Goal: Task Accomplishment & Management: Manage account settings

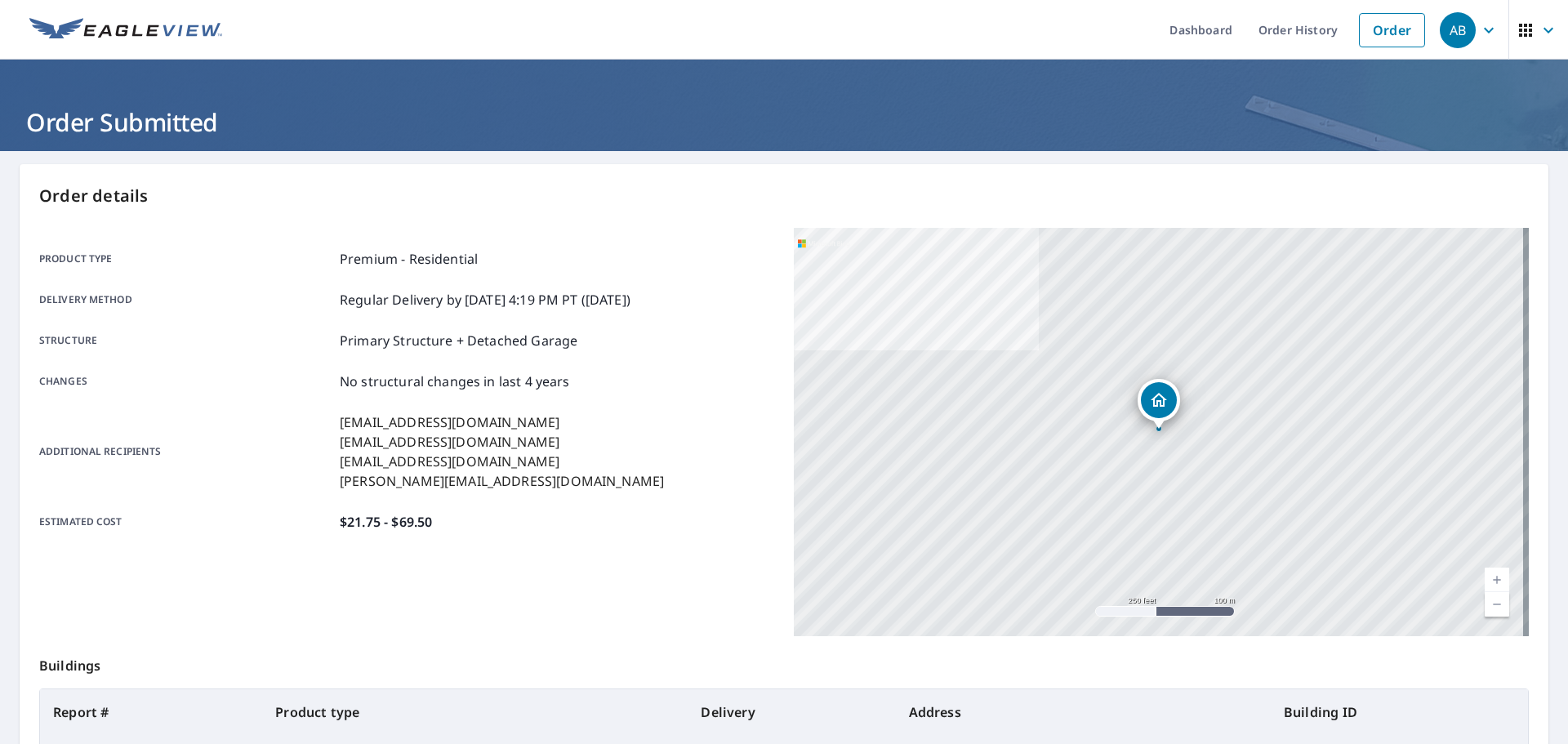
scroll to position [162, 0]
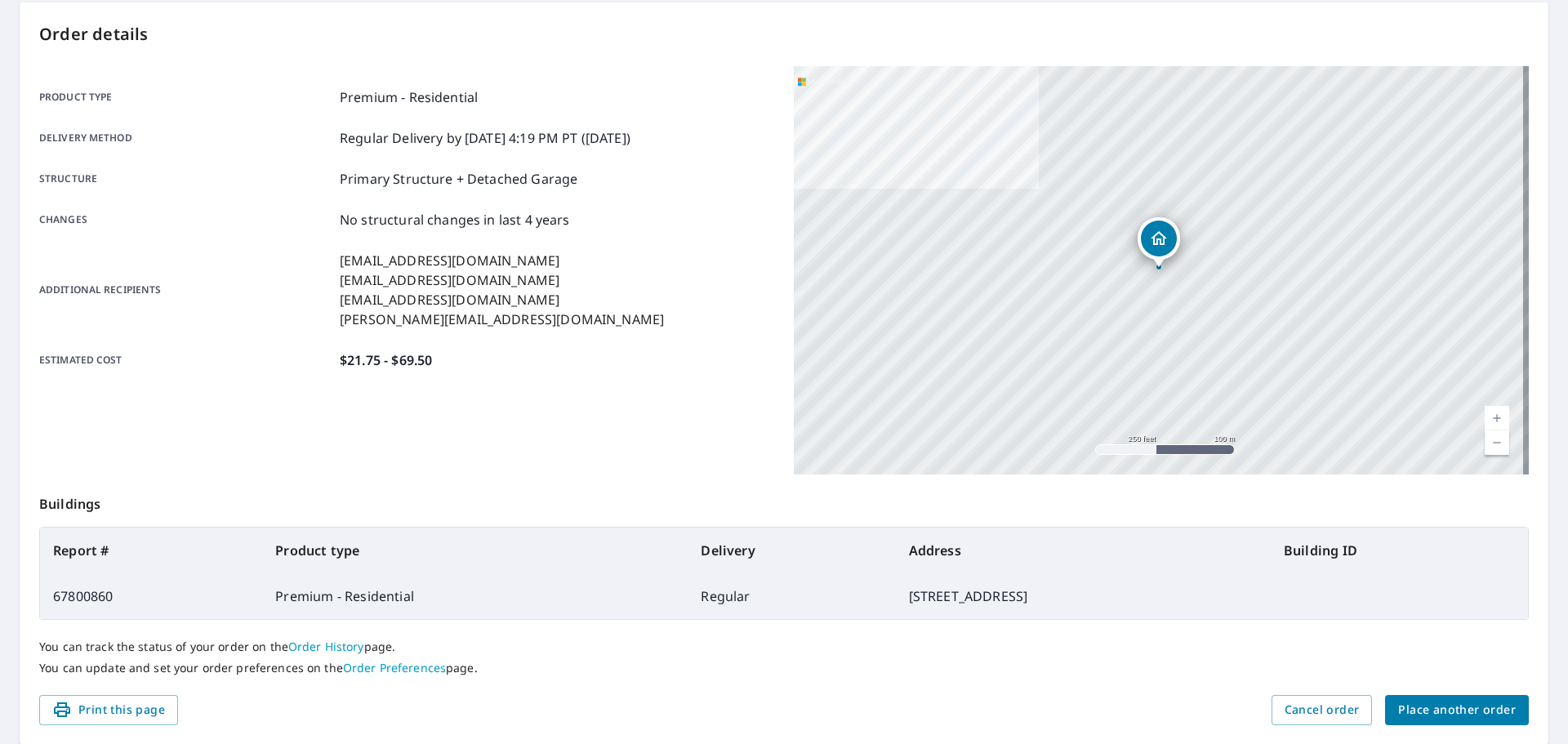
click at [1467, 709] on span "Place another order" at bounding box center [1458, 710] width 118 height 21
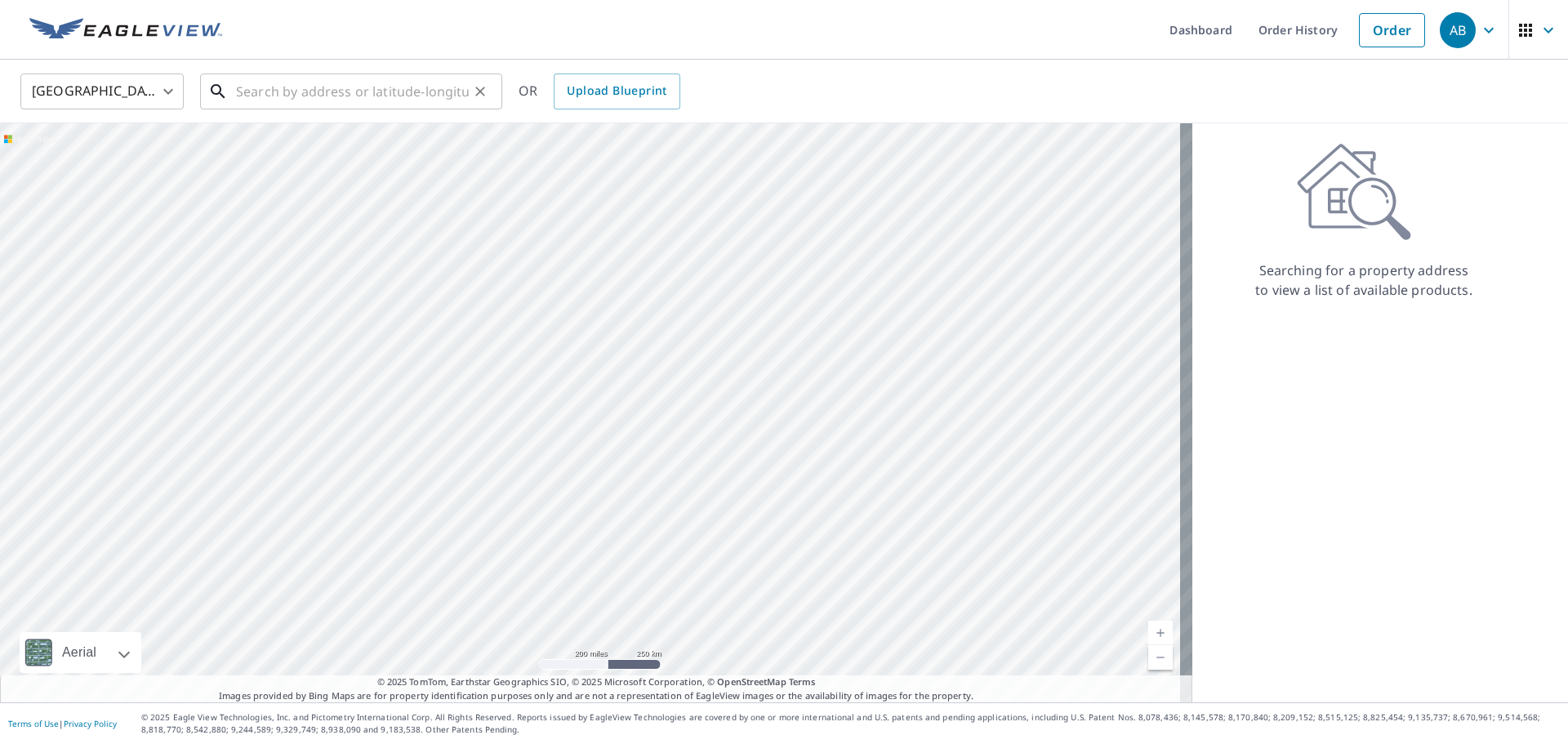
click at [295, 96] on input "text" at bounding box center [352, 91] width 233 height 46
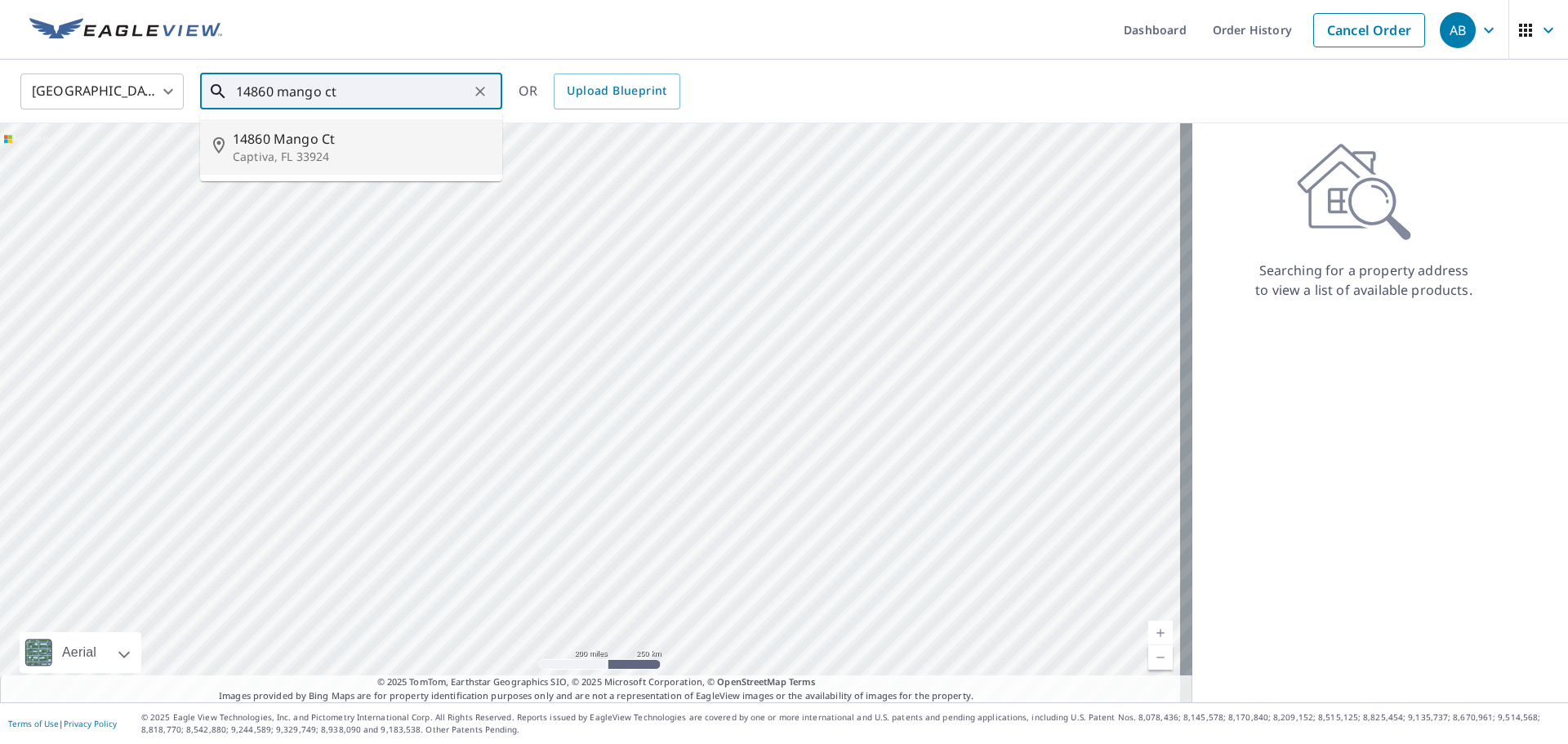
click at [257, 136] on span "14860 Mango Ct" at bounding box center [360, 139] width 257 height 20
type input "[STREET_ADDRESS]"
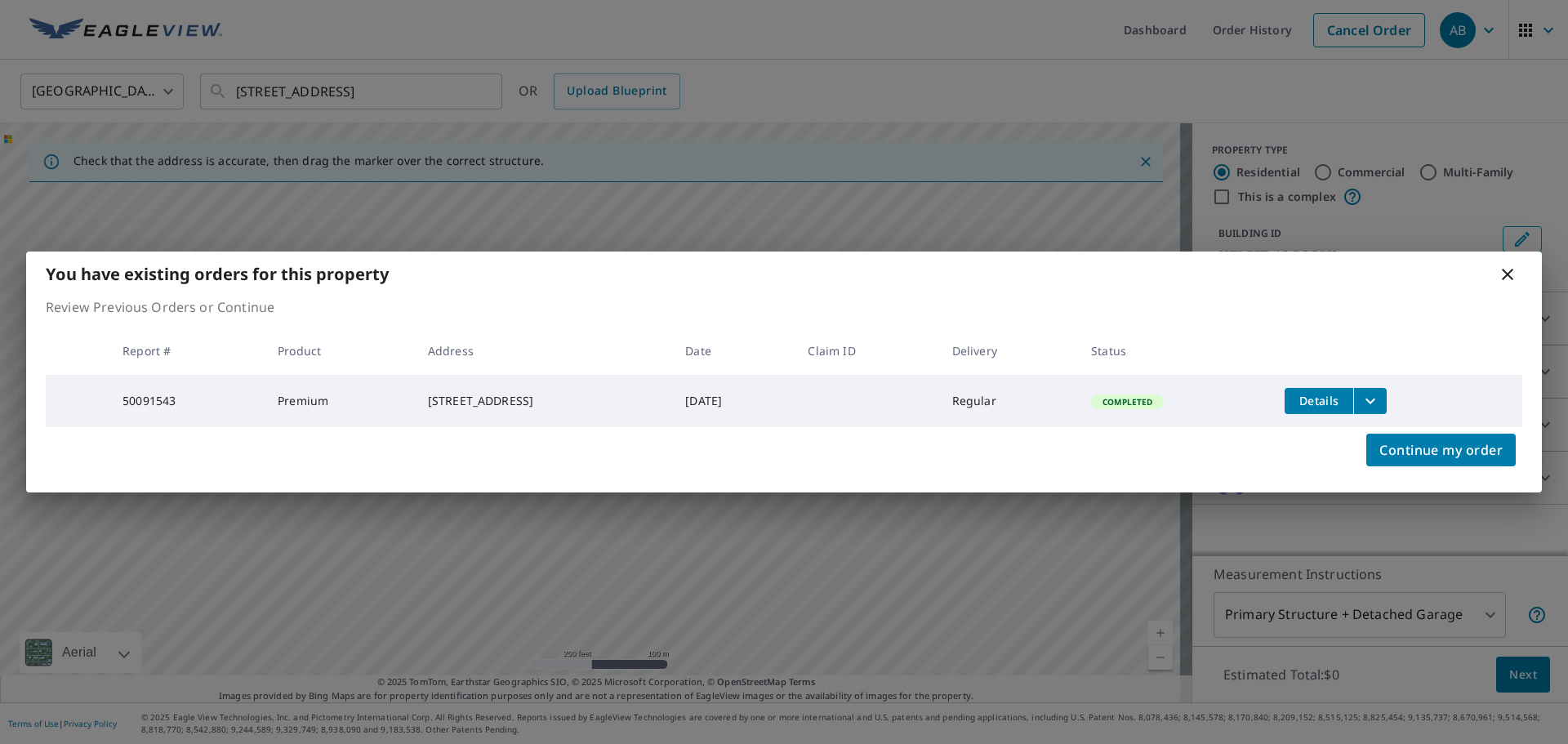
click at [1332, 404] on span "Details" at bounding box center [1319, 400] width 49 height 16
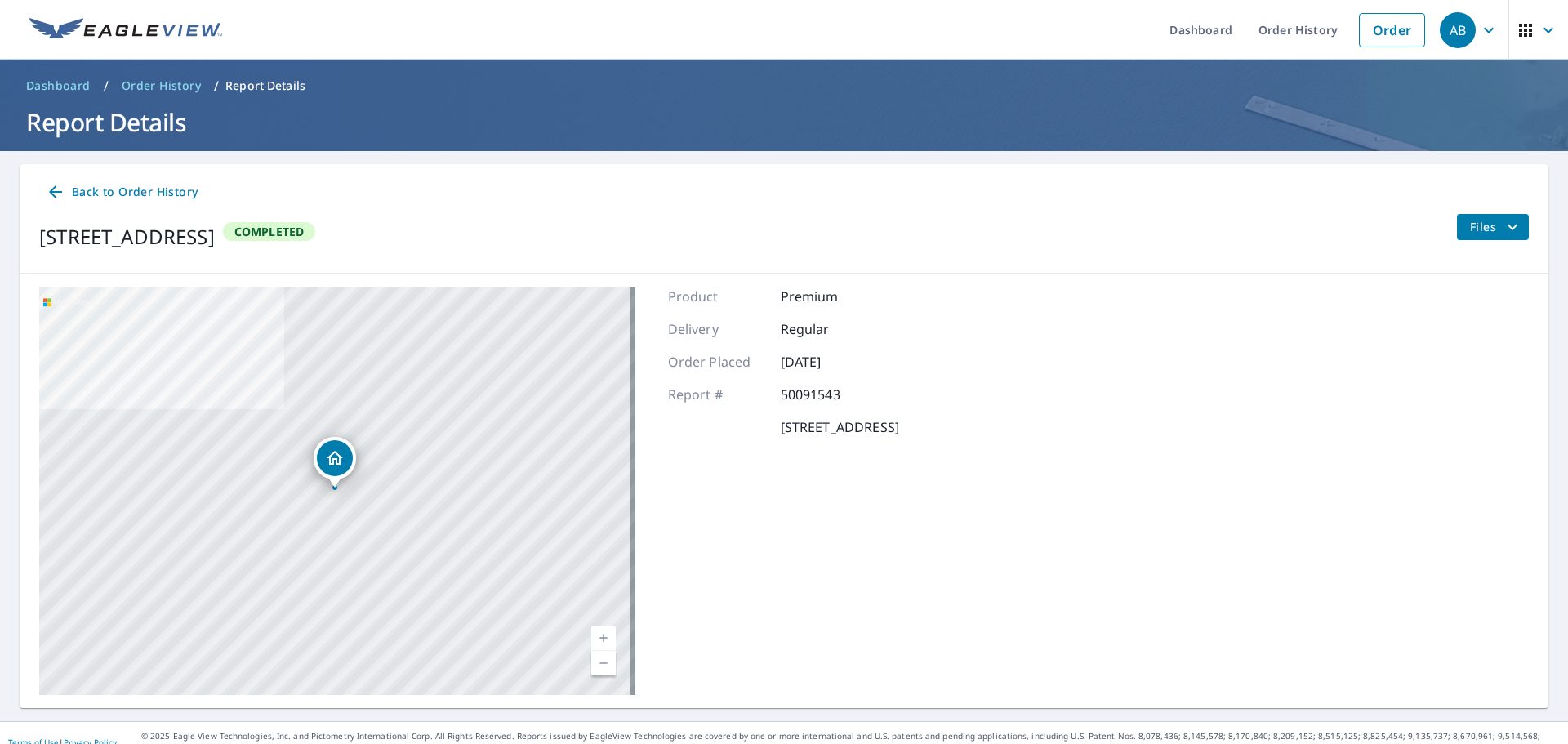
scroll to position [19, 0]
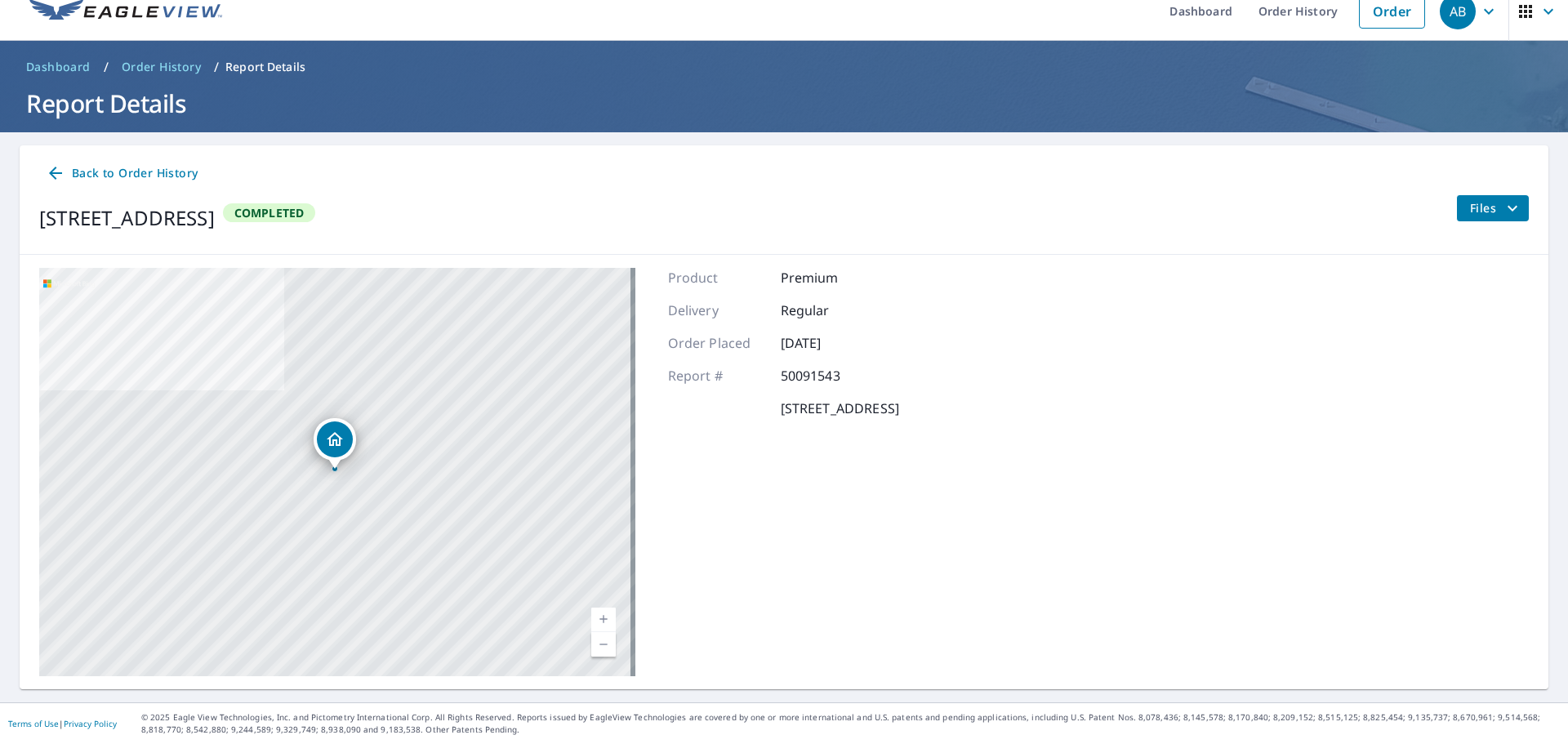
click at [120, 171] on span "Back to Order History" at bounding box center [121, 174] width 152 height 21
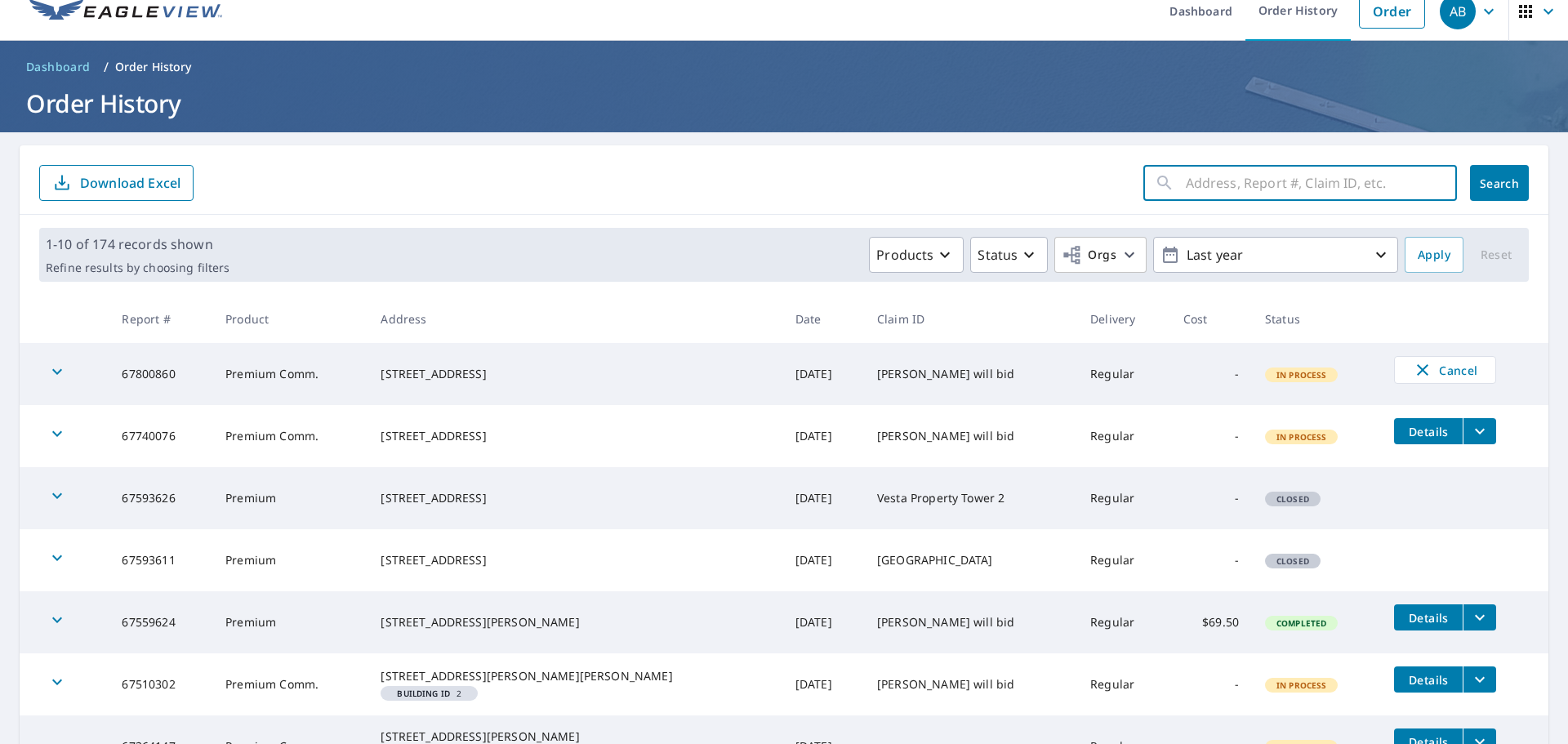
click at [1231, 186] on input "text" at bounding box center [1321, 183] width 272 height 46
type input "14860"
click button "Search" at bounding box center [1499, 183] width 59 height 36
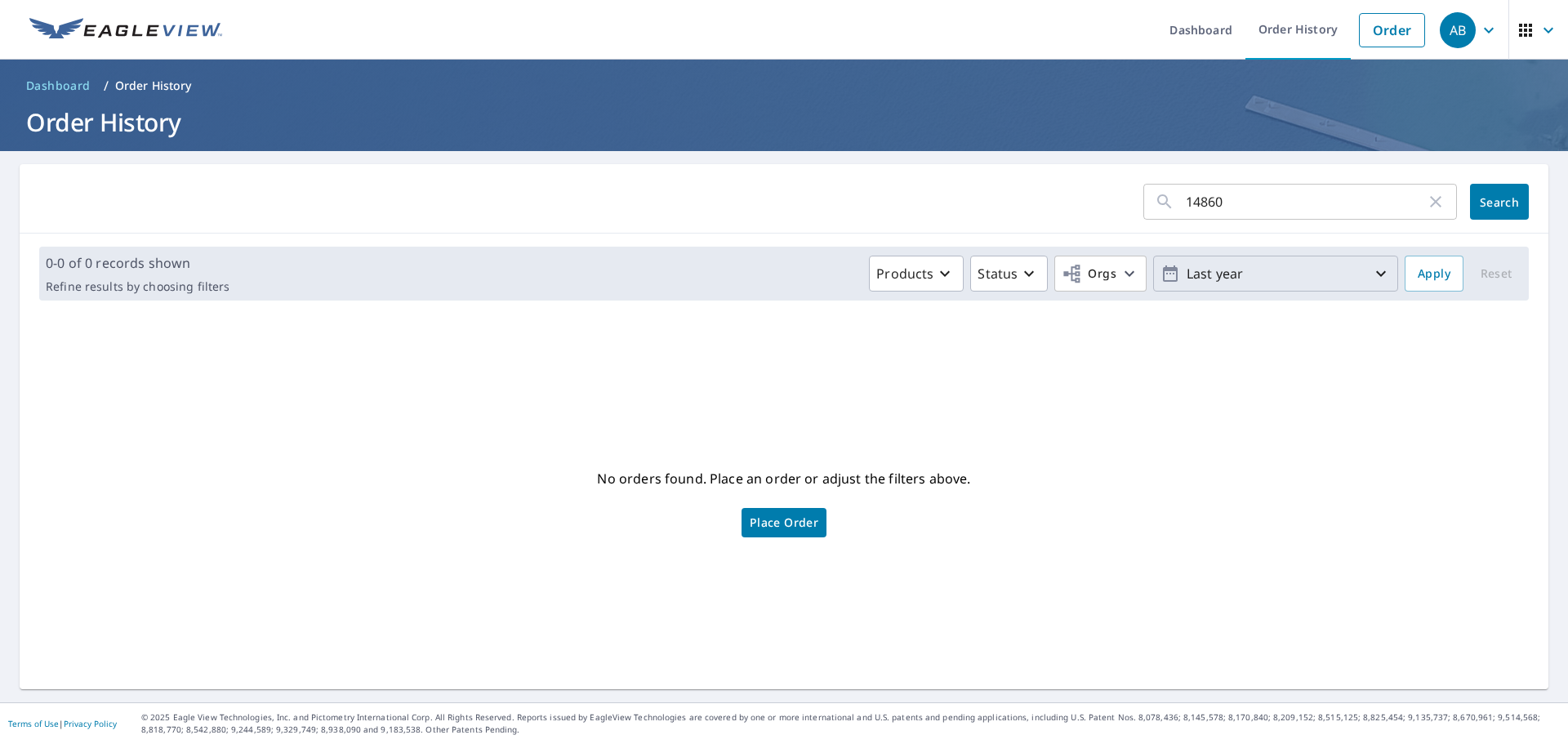
click at [1376, 274] on icon "button" at bounding box center [1381, 274] width 10 height 6
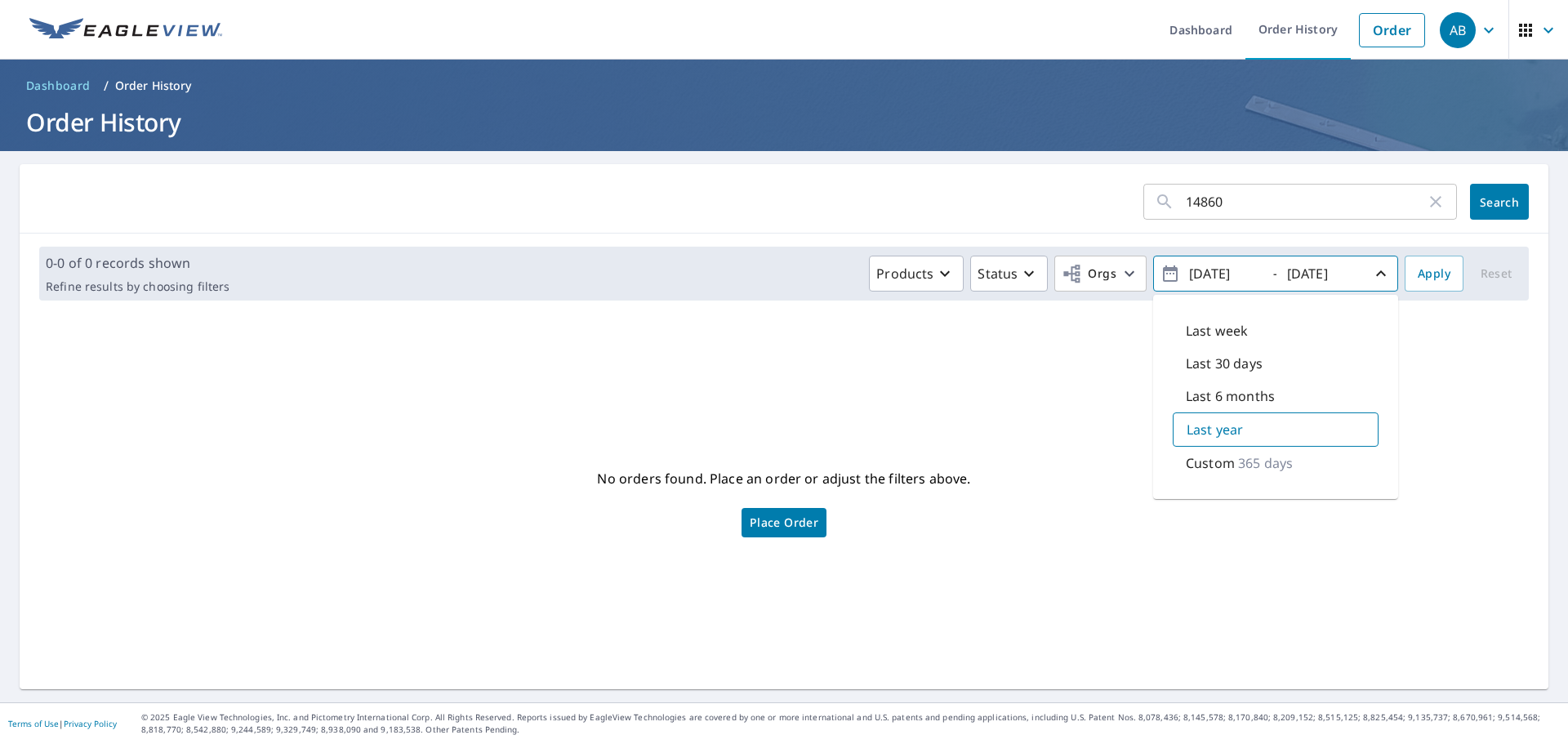
click at [1196, 465] on p "Custom" at bounding box center [1210, 463] width 49 height 20
click at [1371, 274] on icon "button" at bounding box center [1381, 274] width 20 height 20
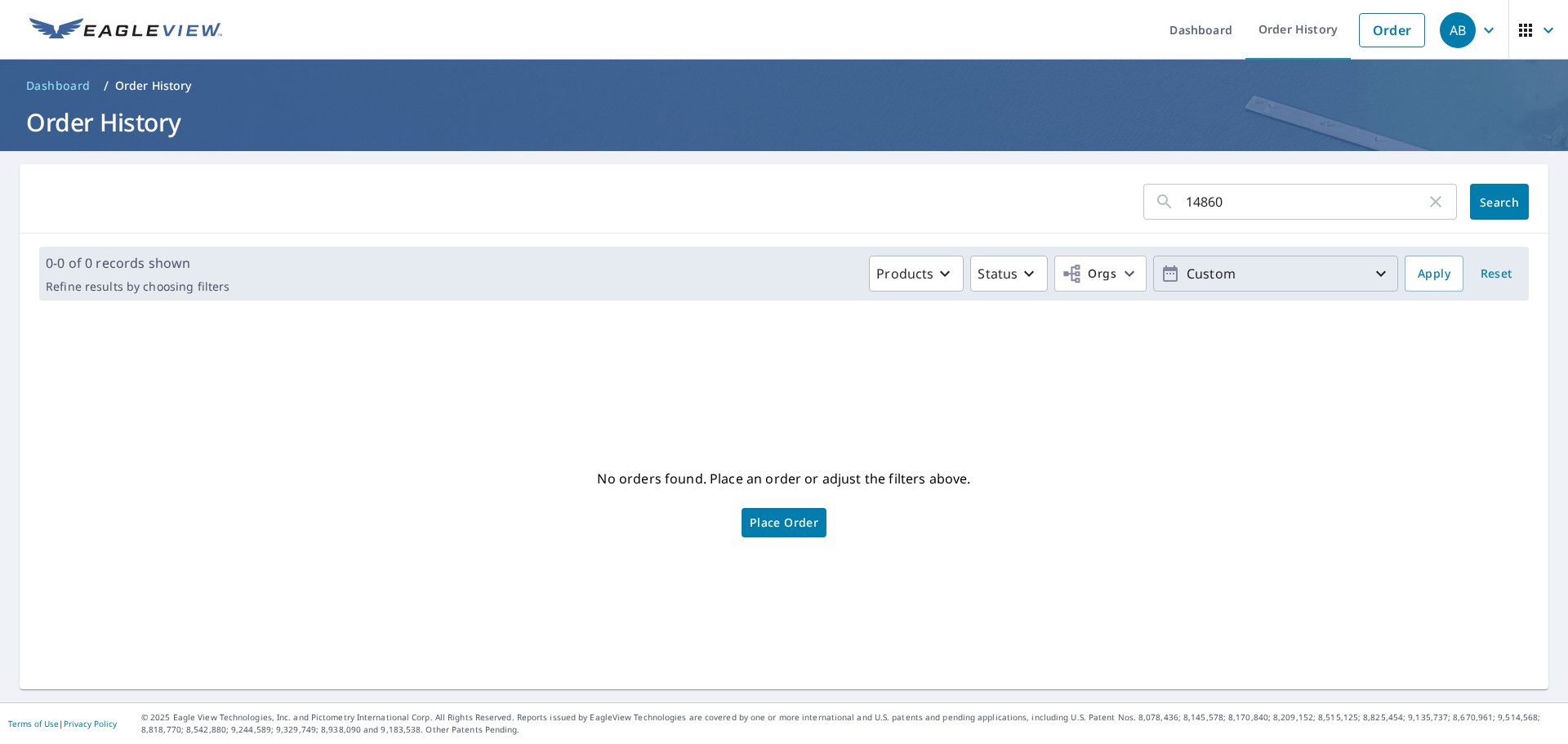
click at [1164, 269] on icon "button" at bounding box center [1171, 274] width 15 height 17
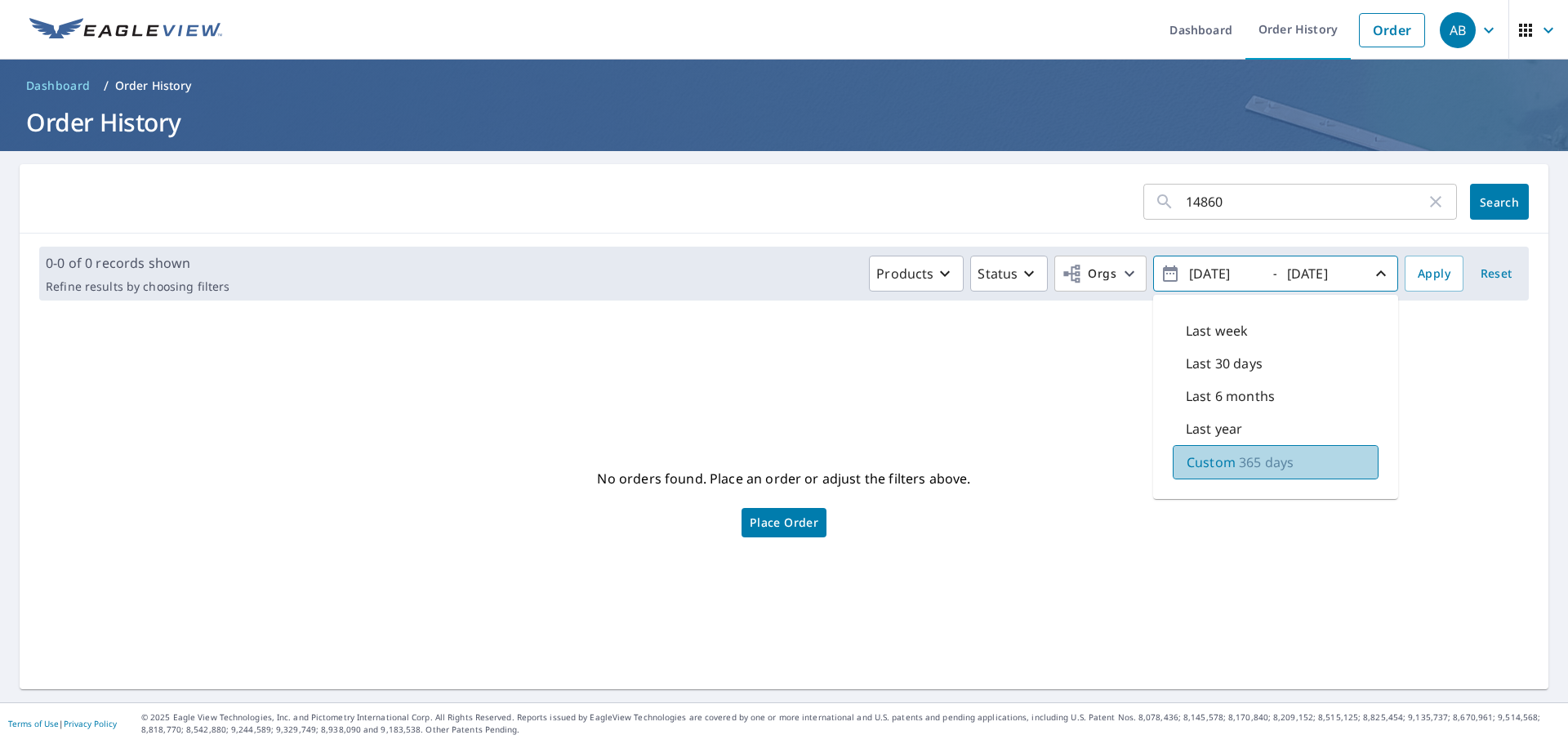
click at [1239, 461] on p "365 days" at bounding box center [1267, 463] width 55 height 20
click at [1295, 463] on div "Custom 365 days" at bounding box center [1276, 462] width 206 height 34
click at [1209, 274] on input "[DATE]" at bounding box center [1224, 273] width 80 height 26
type input "[DATE]"
click at [1427, 264] on span "Apply" at bounding box center [1433, 274] width 32 height 21
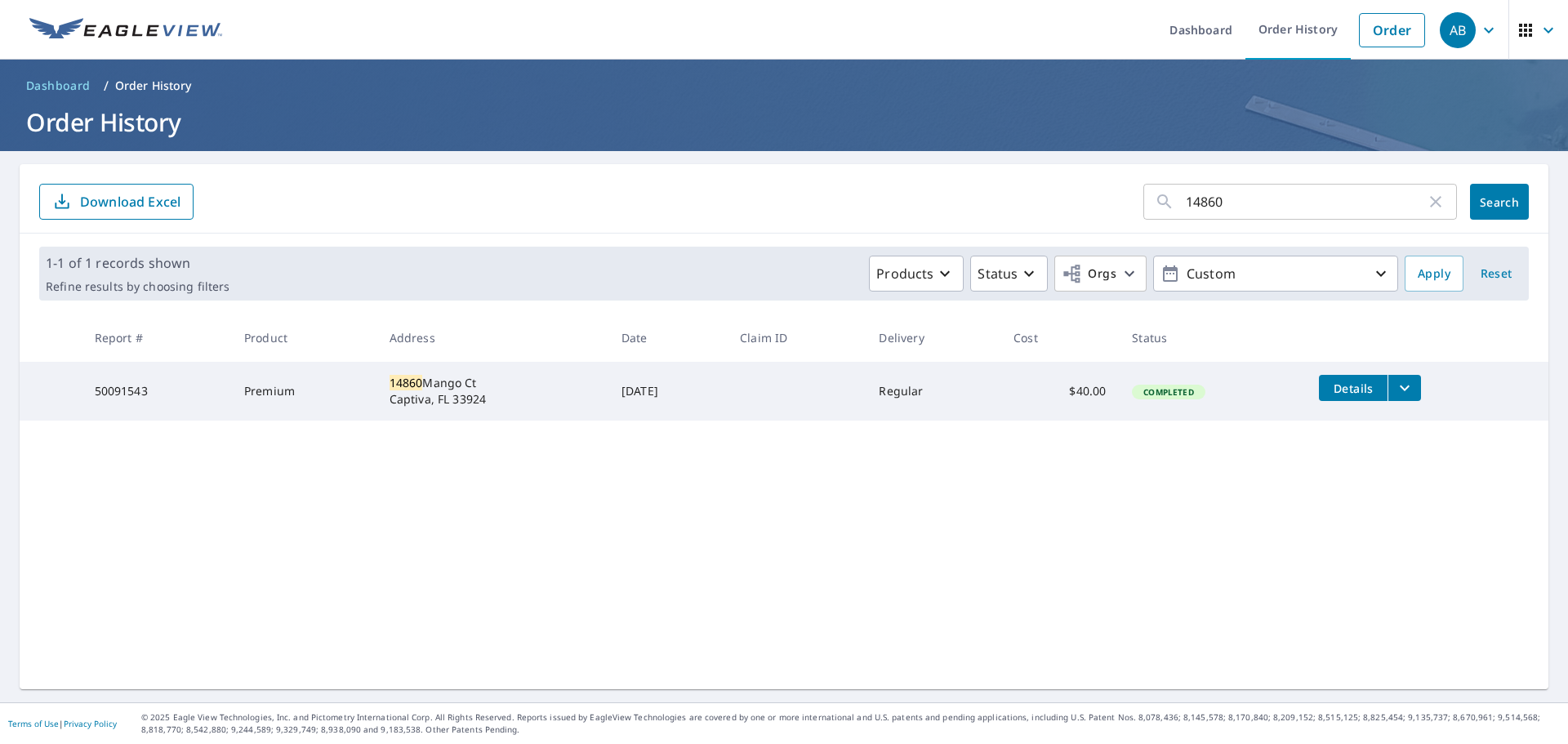
click at [1409, 384] on icon "filesDropdownBtn-50091543" at bounding box center [1405, 388] width 20 height 20
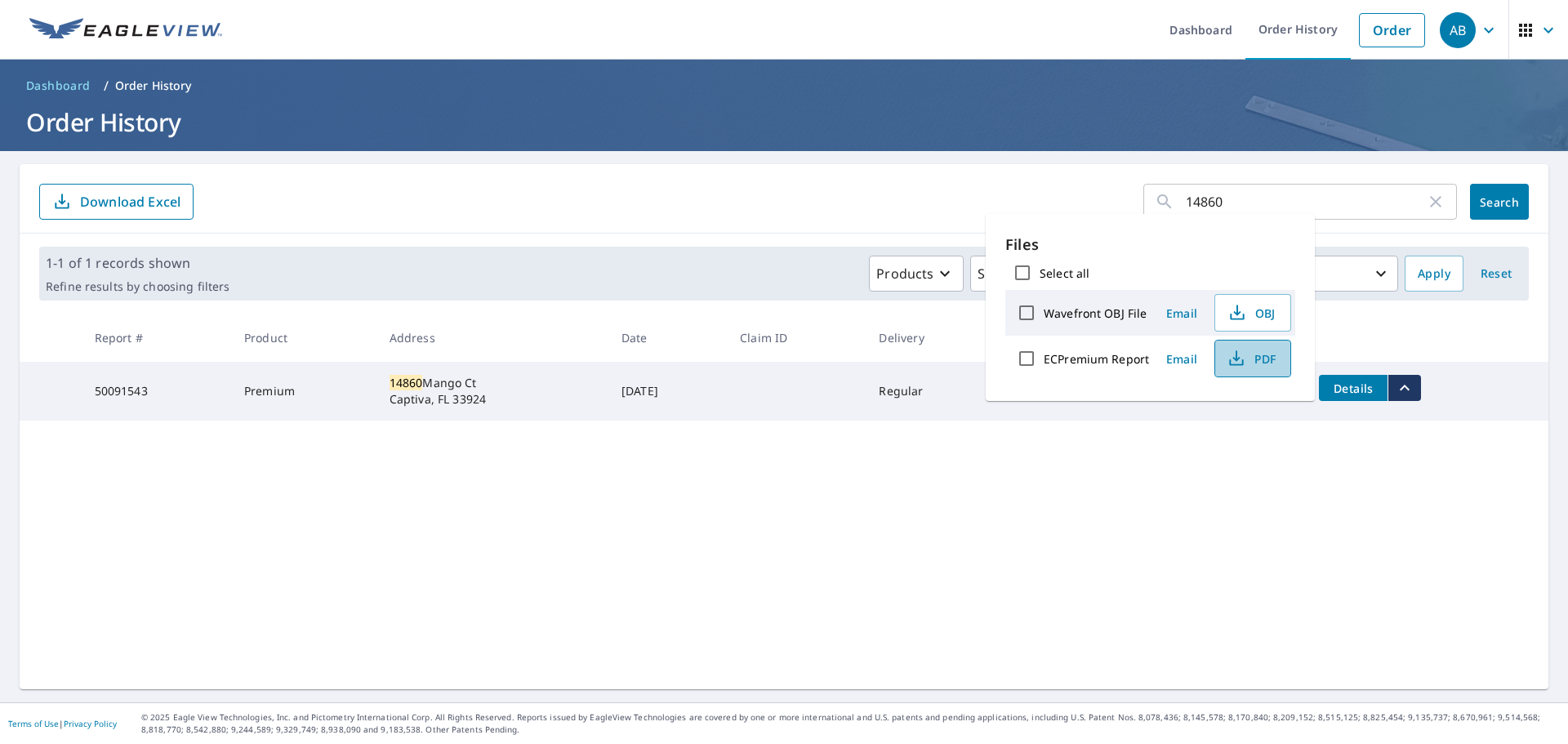
click at [1252, 362] on span "PDF" at bounding box center [1251, 359] width 52 height 20
